Goal: Information Seeking & Learning: Learn about a topic

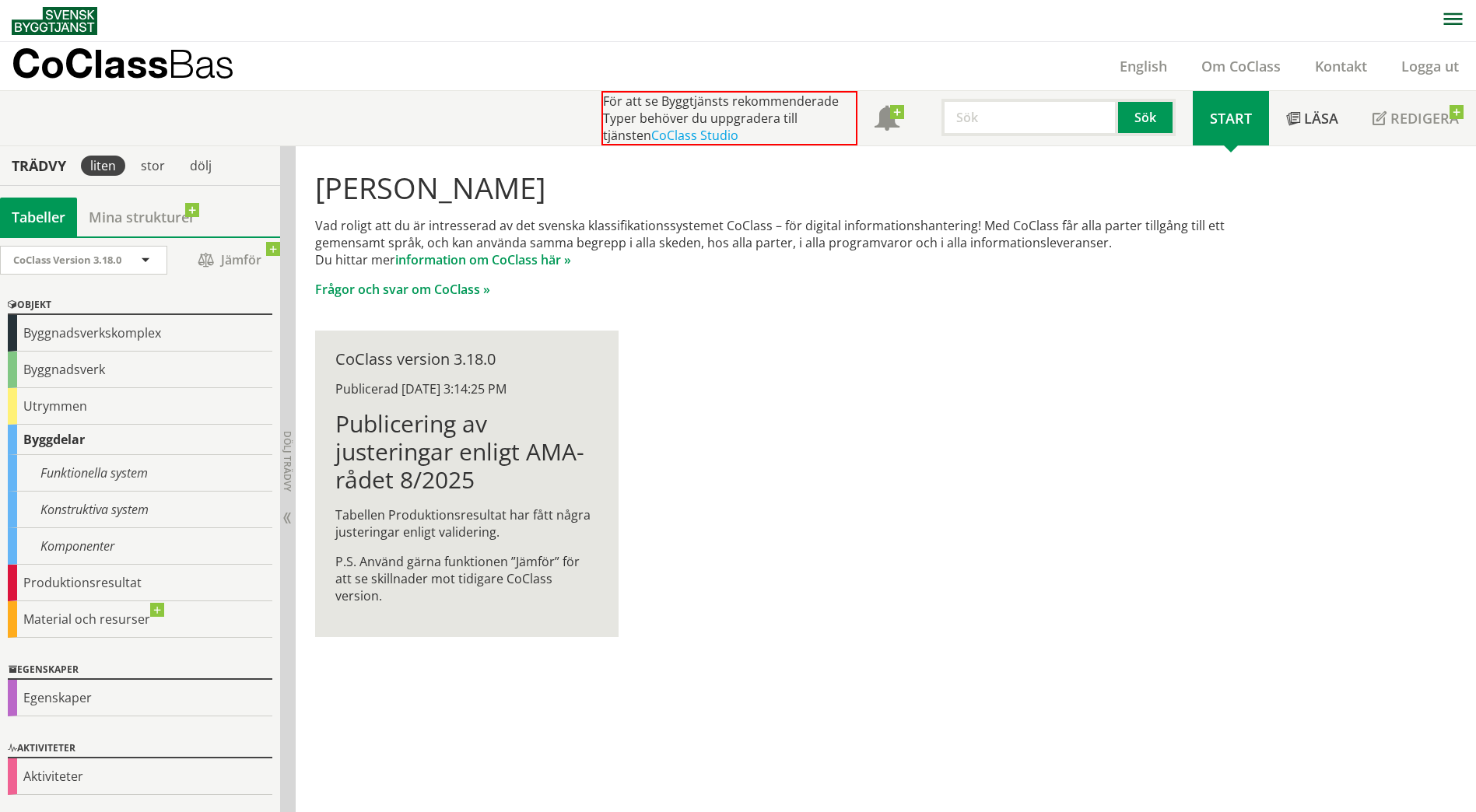
click at [1015, 117] on input "text" at bounding box center [1030, 117] width 177 height 37
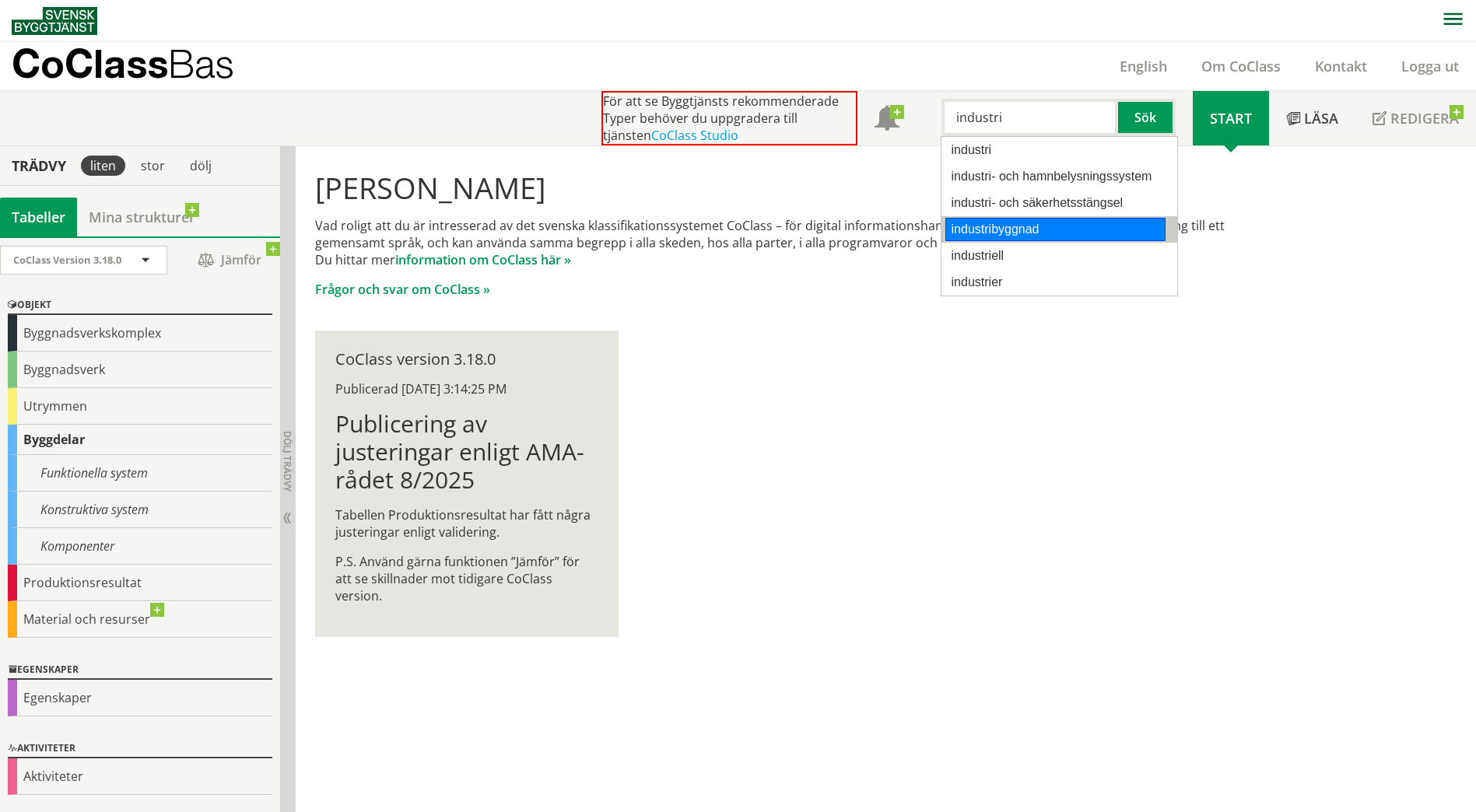
click at [1013, 233] on div "industribyggnad" at bounding box center [1056, 230] width 220 height 23
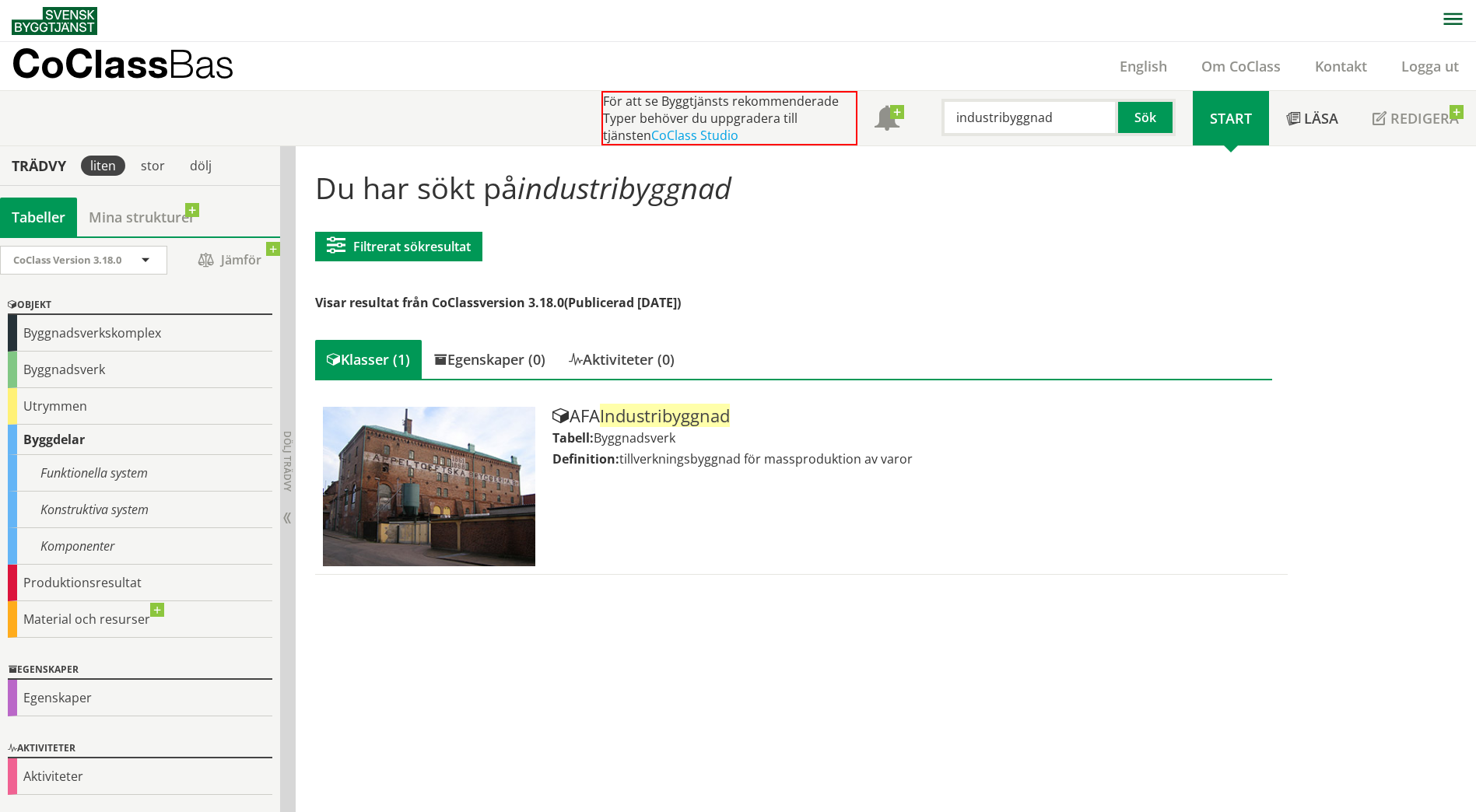
type input "industribyggnad"
click at [1232, 56] on link "Om CoClass" at bounding box center [1241, 66] width 114 height 19
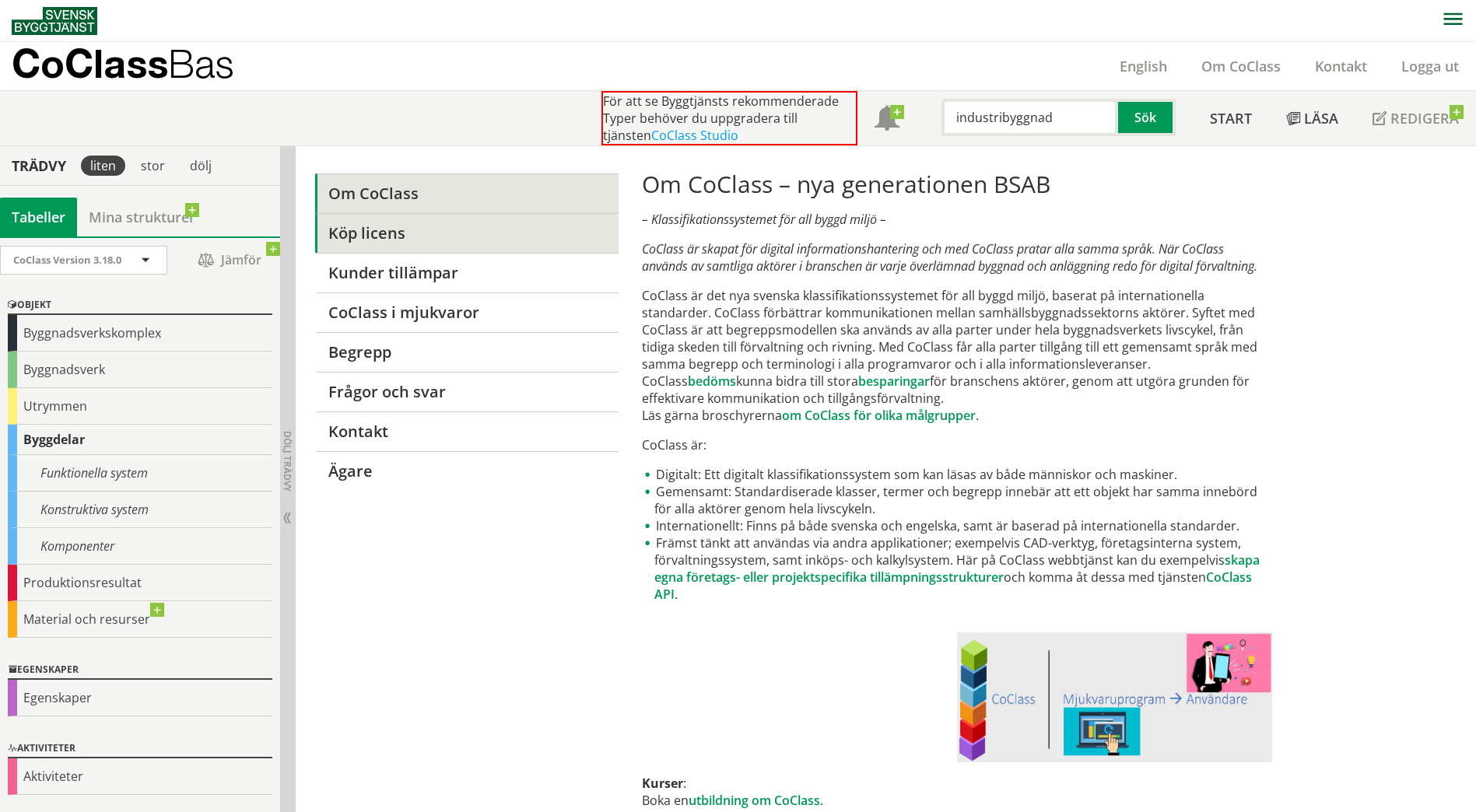
click at [395, 231] on link "Köp licens" at bounding box center [467, 232] width 303 height 39
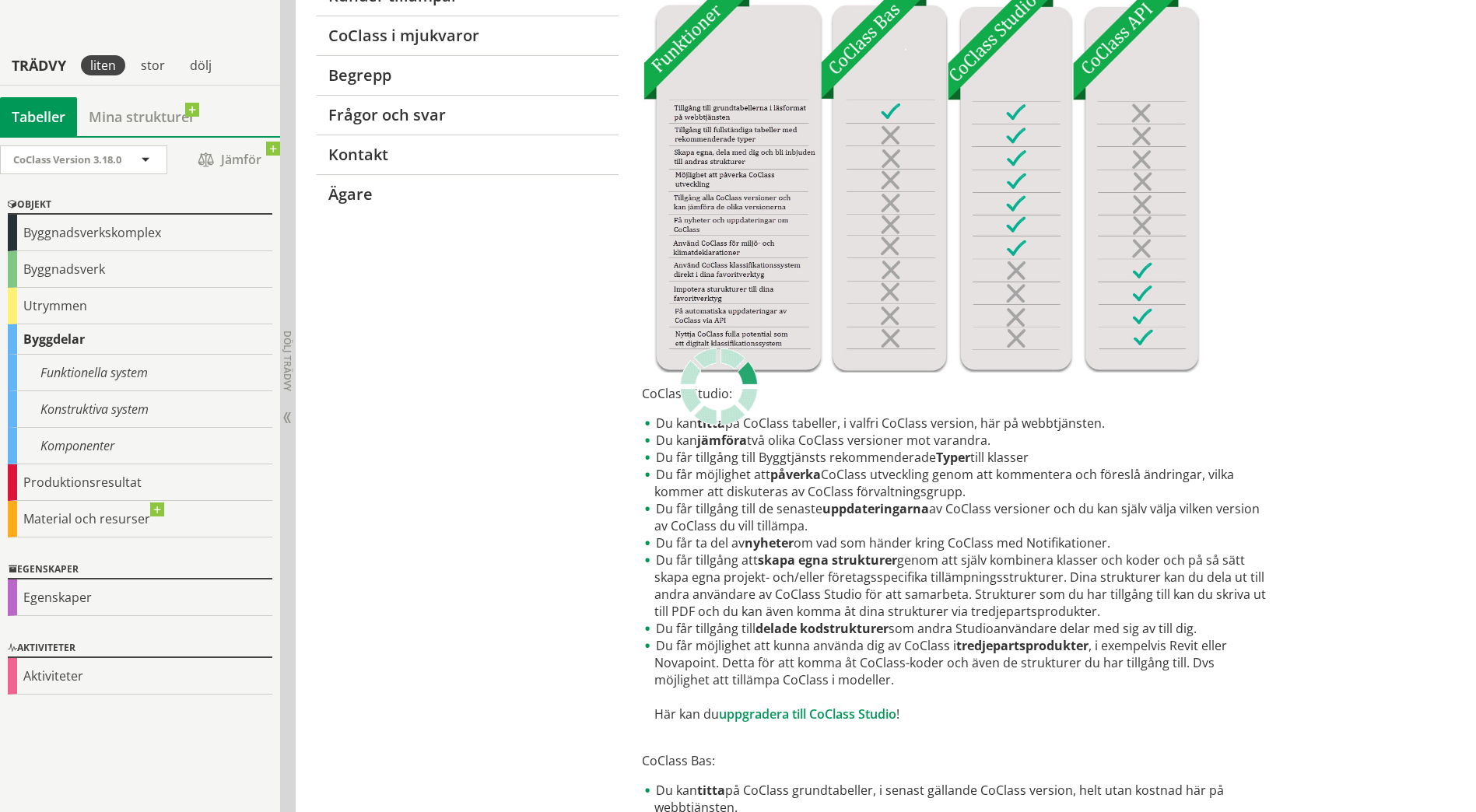
scroll to position [265, 0]
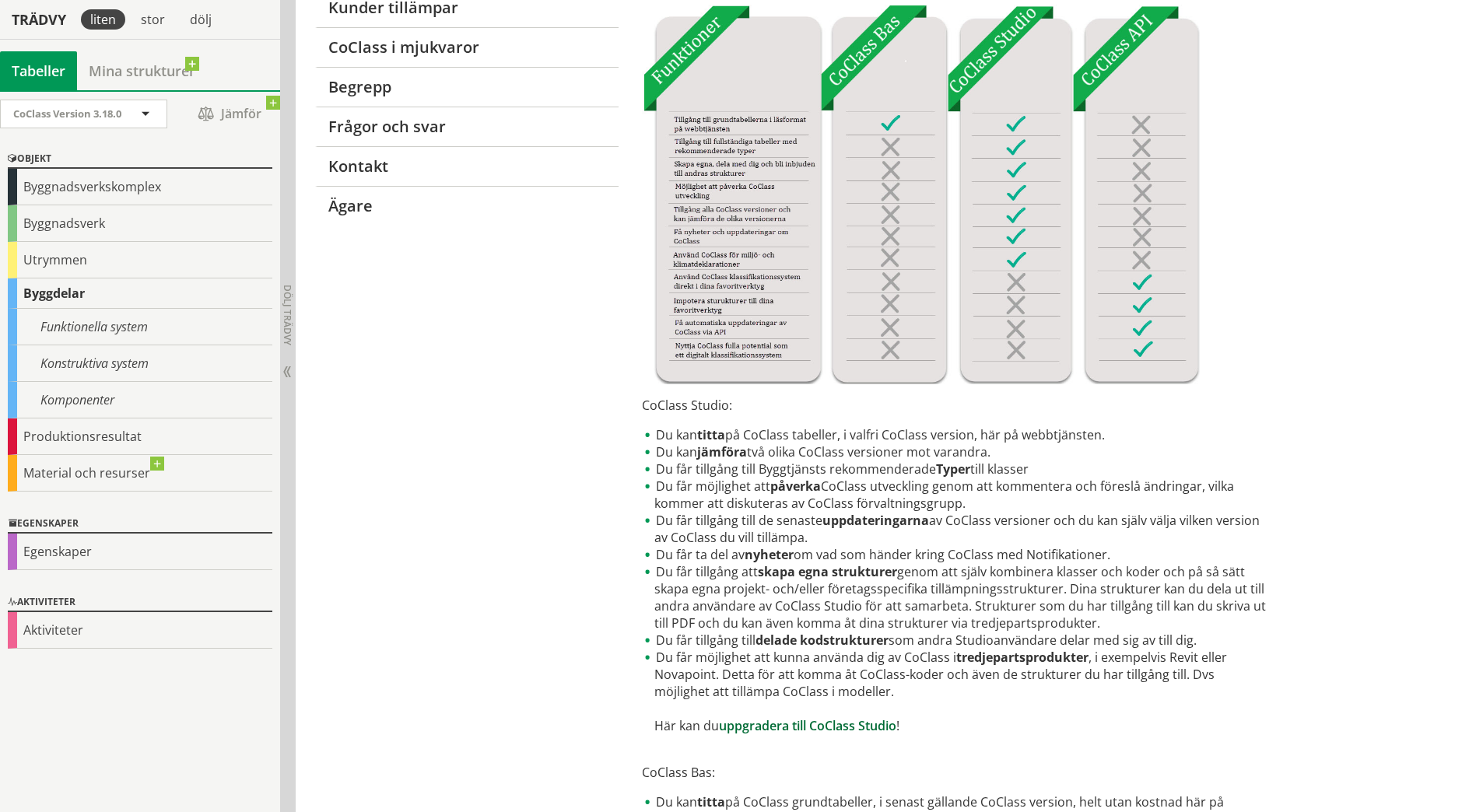
click at [849, 724] on link "uppgradera till CoClass Studio" at bounding box center [808, 726] width 178 height 17
